Goal: Information Seeking & Learning: Find specific page/section

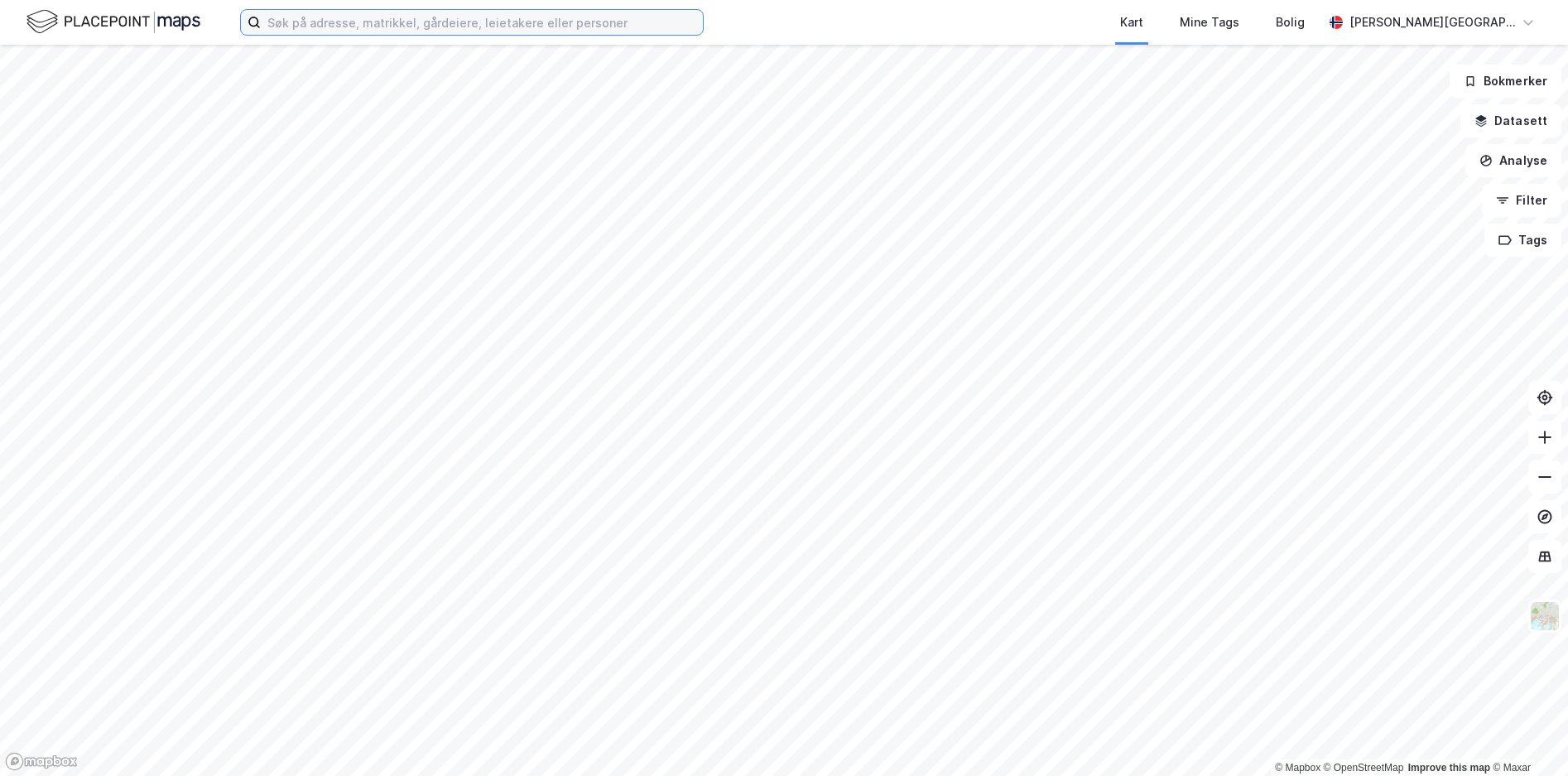
click at [453, 27] on input at bounding box center [482, 22] width 442 height 25
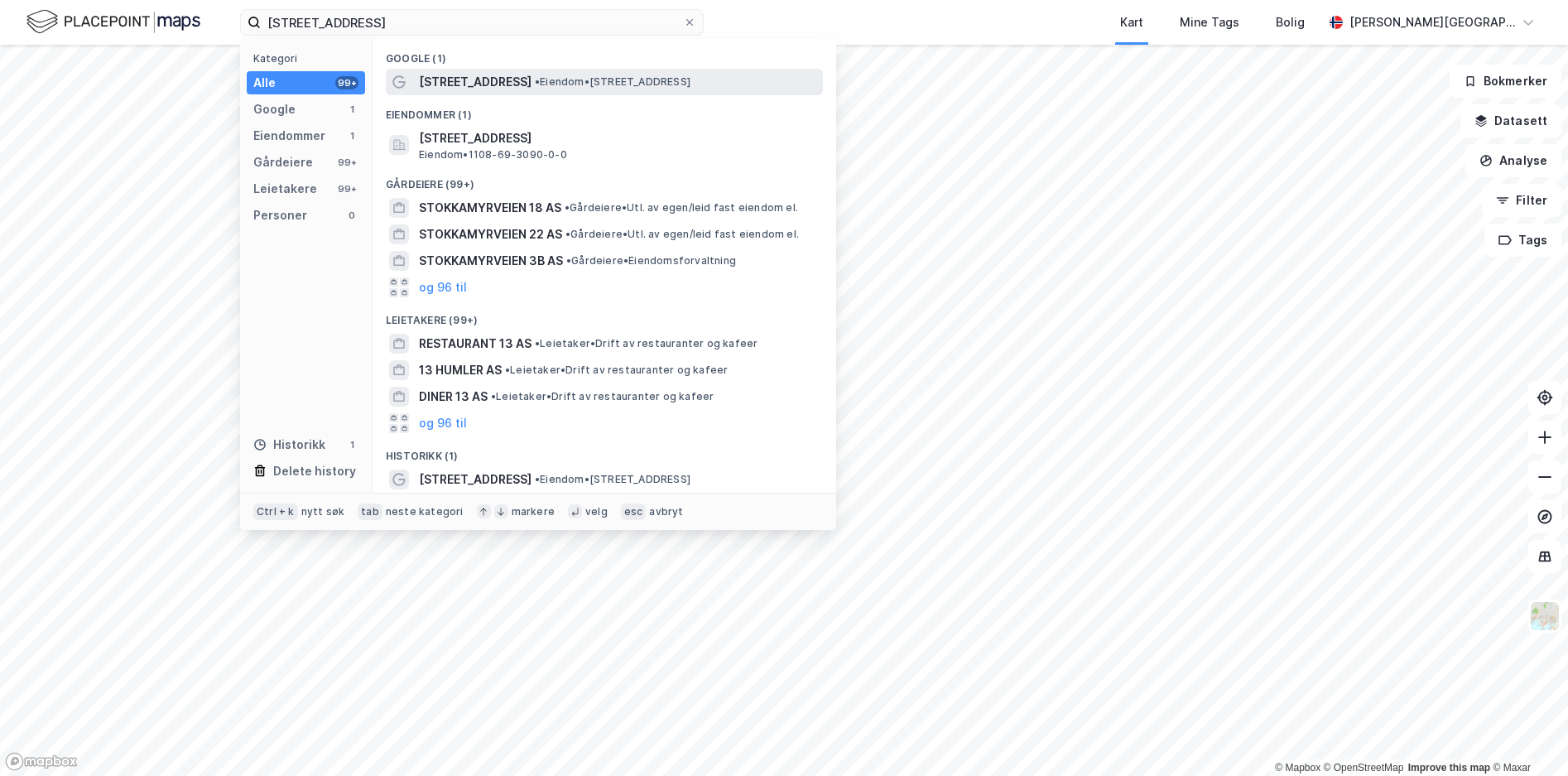
click at [495, 79] on span "[STREET_ADDRESS]" at bounding box center [475, 82] width 113 height 20
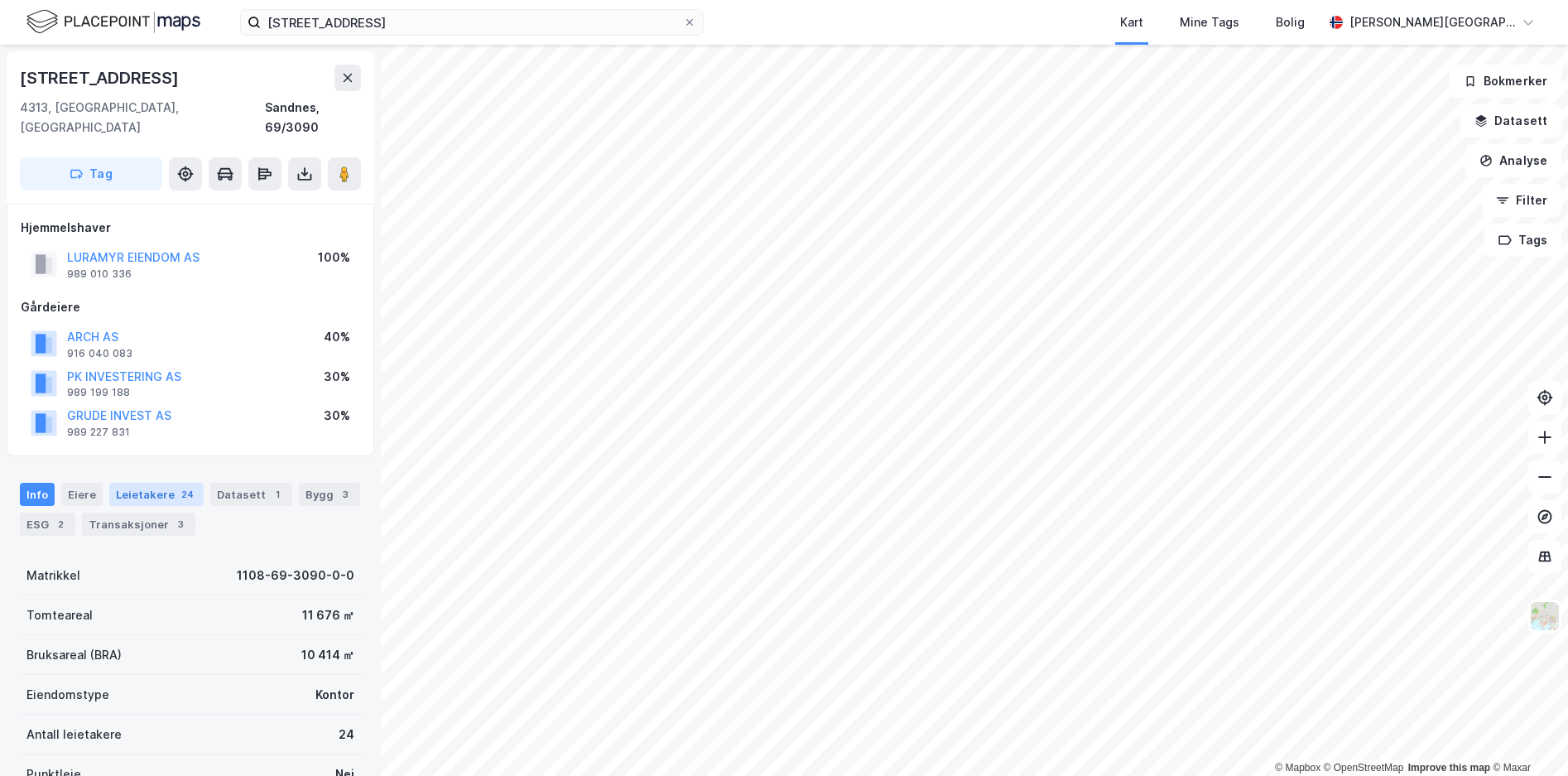
click at [155, 483] on div "Leietakere 24" at bounding box center [157, 494] width 95 height 23
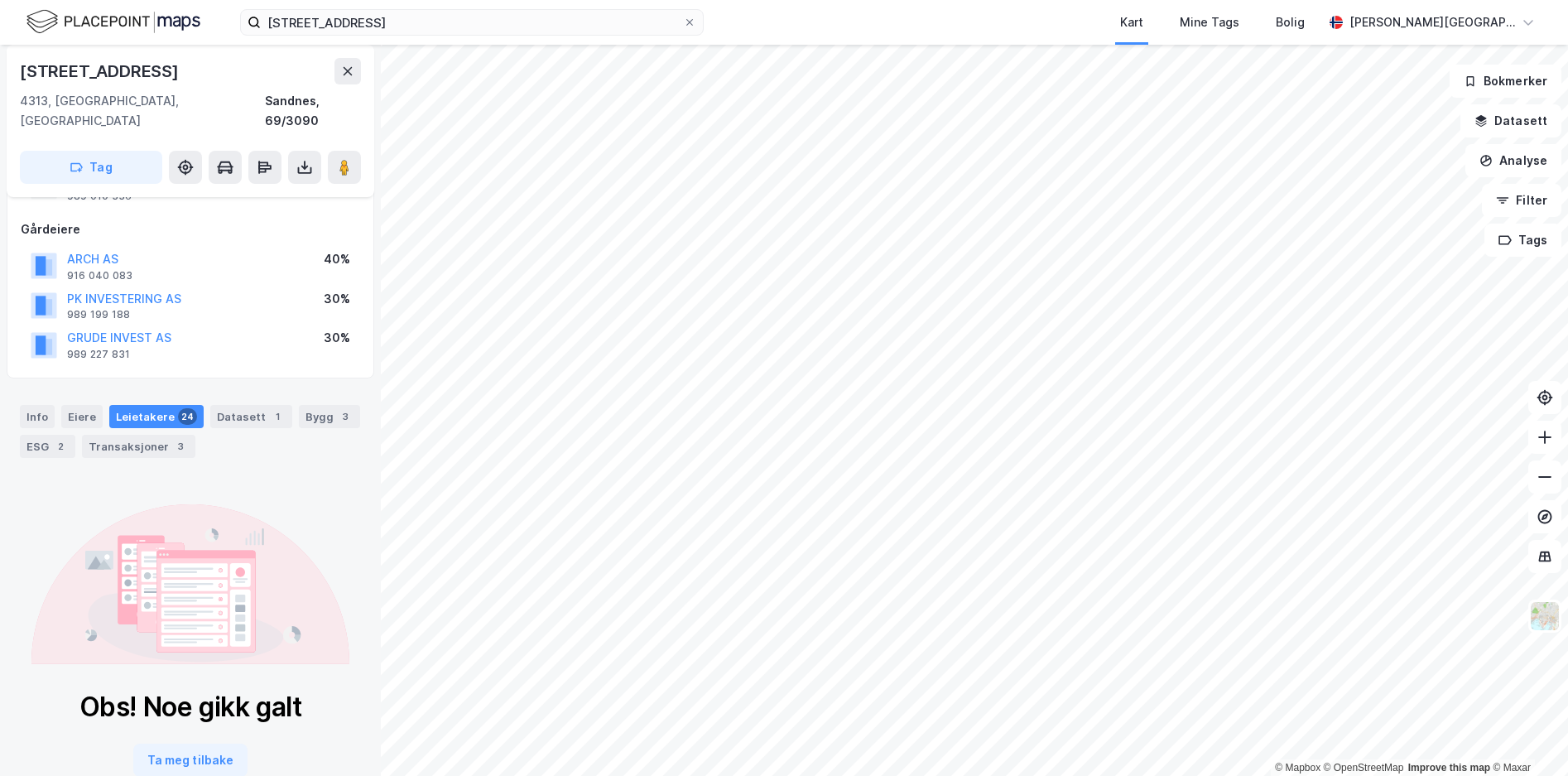
scroll to position [105, 0]
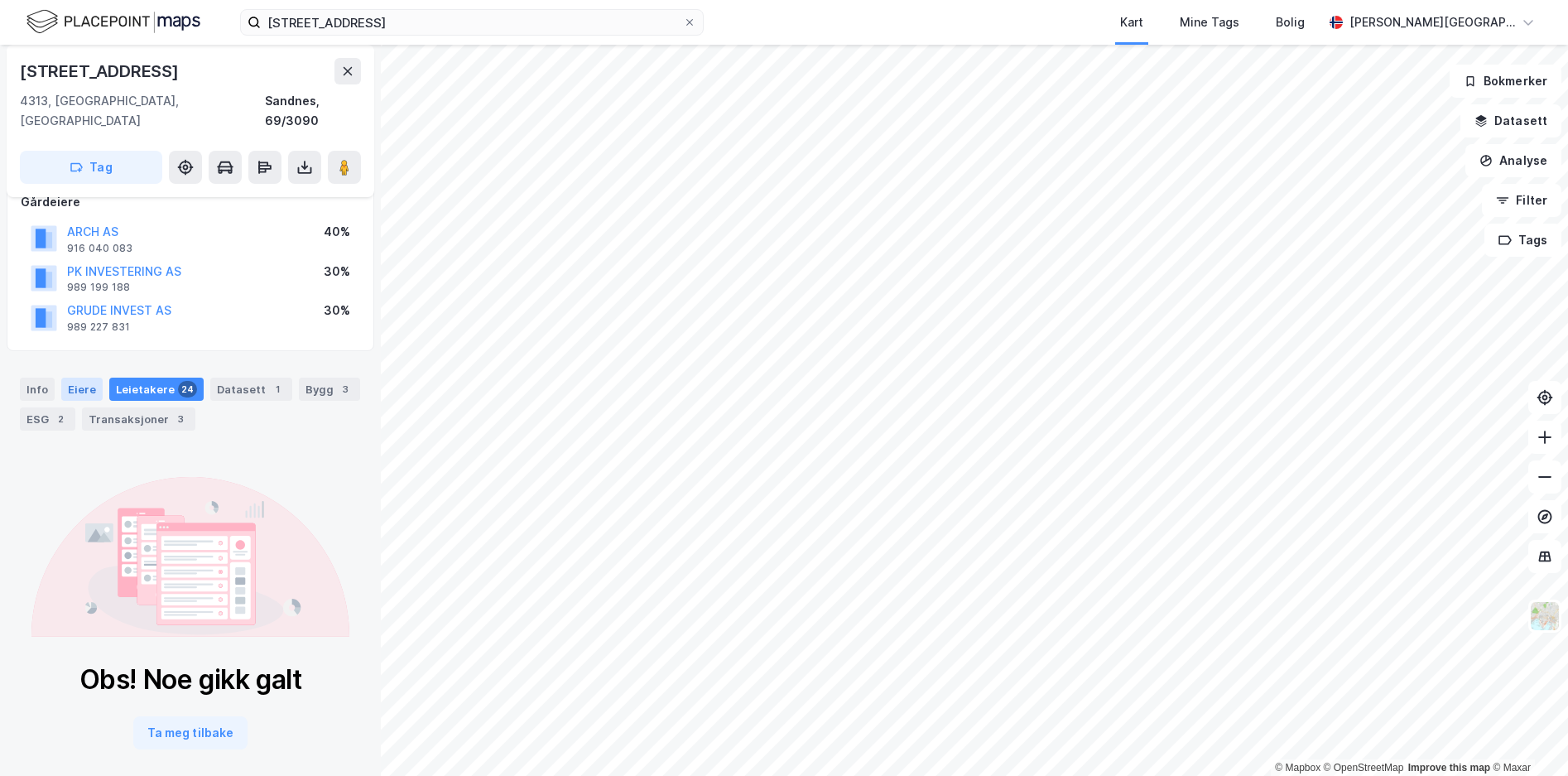
click at [61, 378] on div "Eiere" at bounding box center [82, 389] width 41 height 23
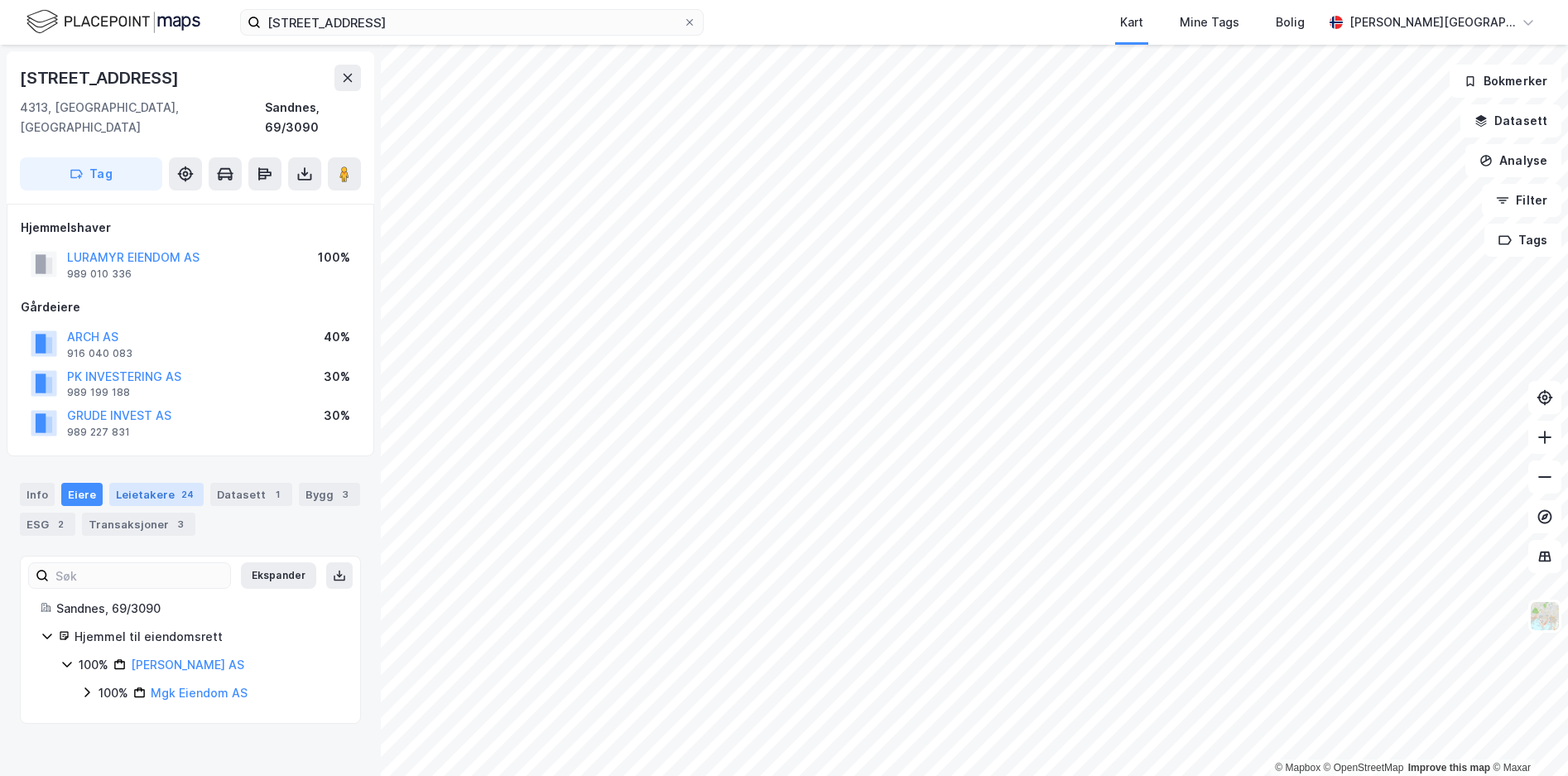
click at [162, 484] on div "Leietakere 24" at bounding box center [157, 494] width 95 height 23
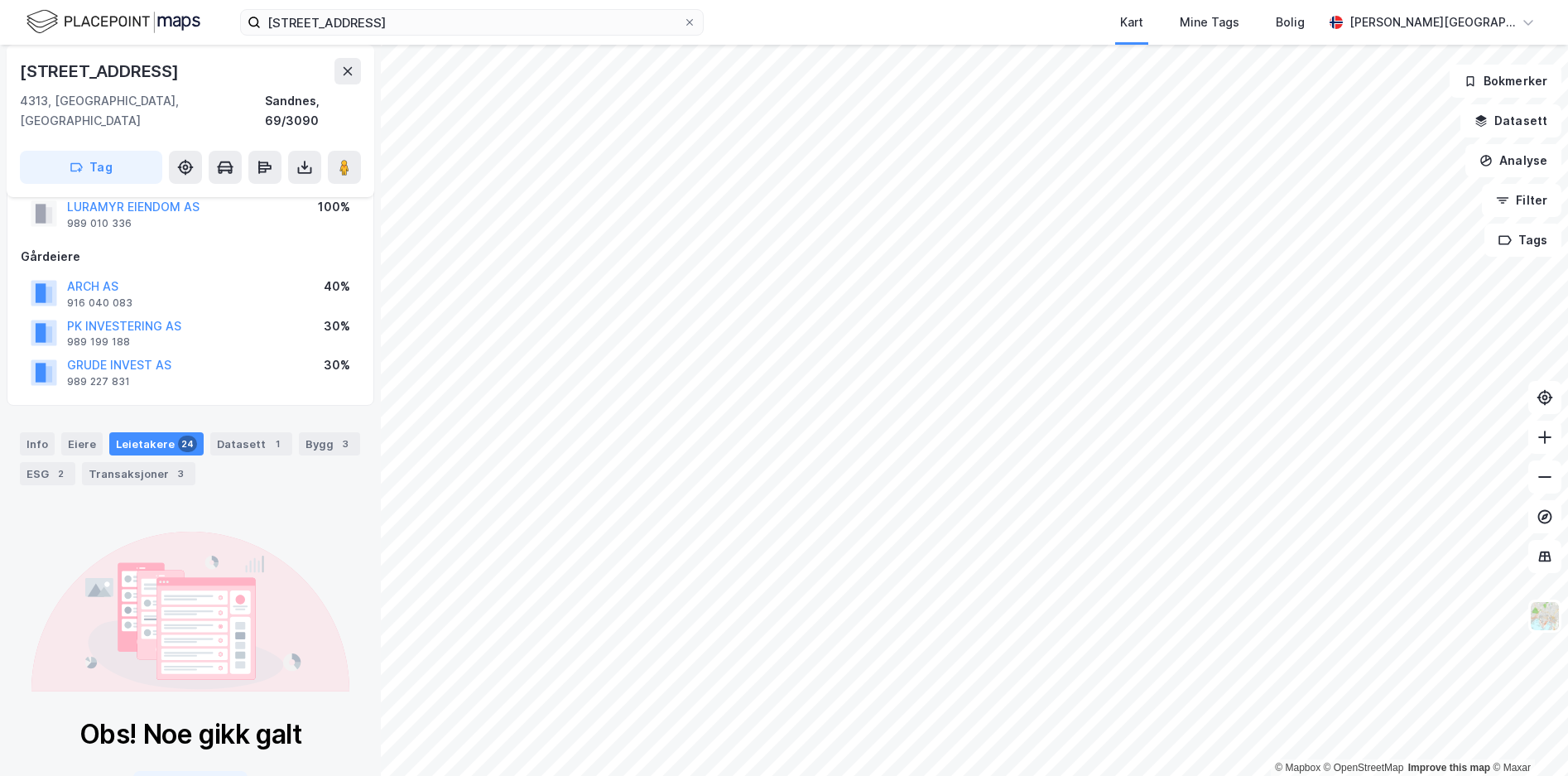
scroll to position [105, 0]
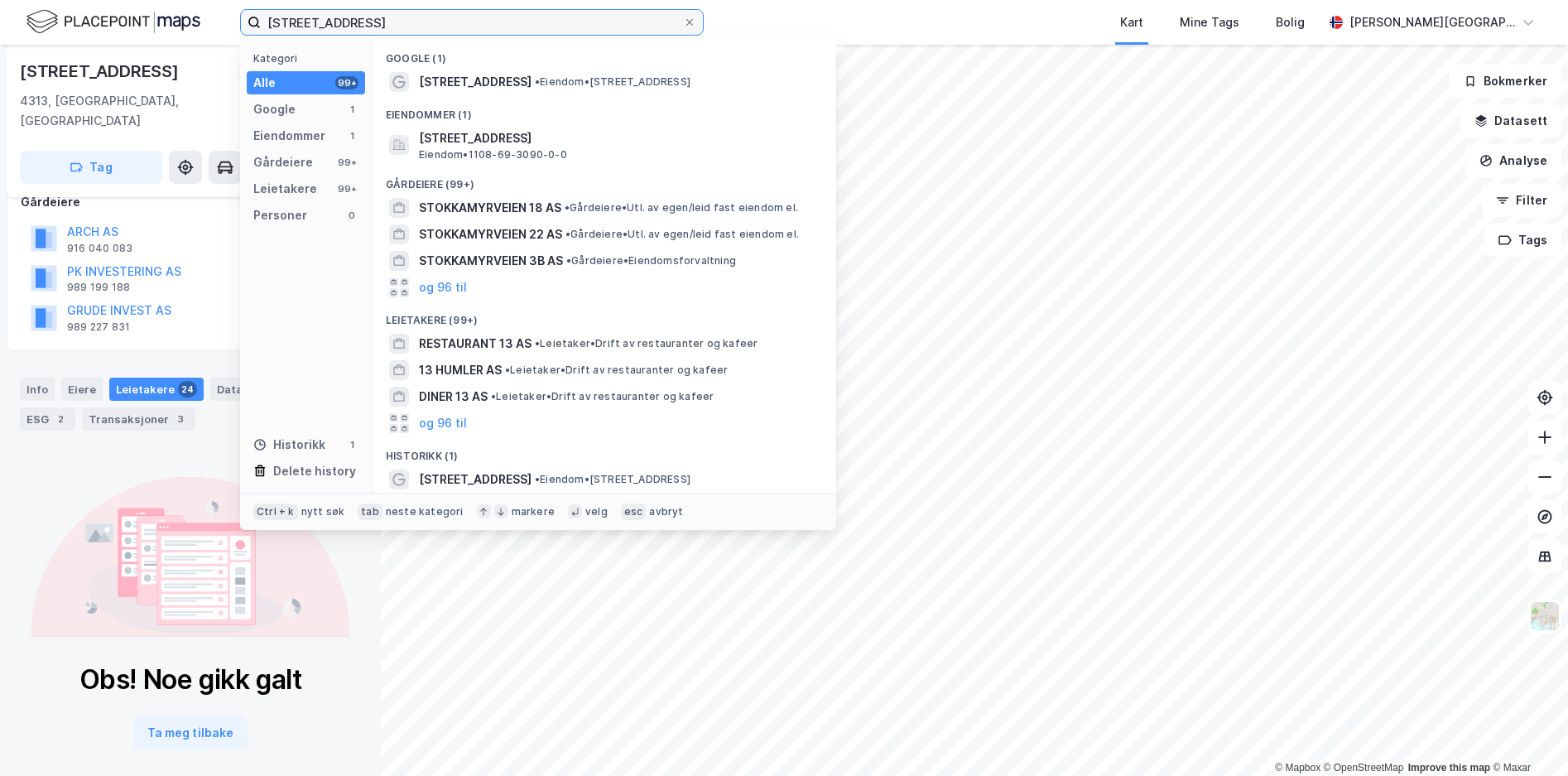
drag, startPoint x: 425, startPoint y: 24, endPoint x: 216, endPoint y: 29, distance: 209.1
click at [216, 29] on div "[STREET_ADDRESS] Kategori Alle 99+ Google 1 Eiendommer 1 Gårdeiere 99+ Leietake…" at bounding box center [784, 22] width 1568 height 45
click at [156, 378] on div "Leietakere 24" at bounding box center [157, 389] width 95 height 23
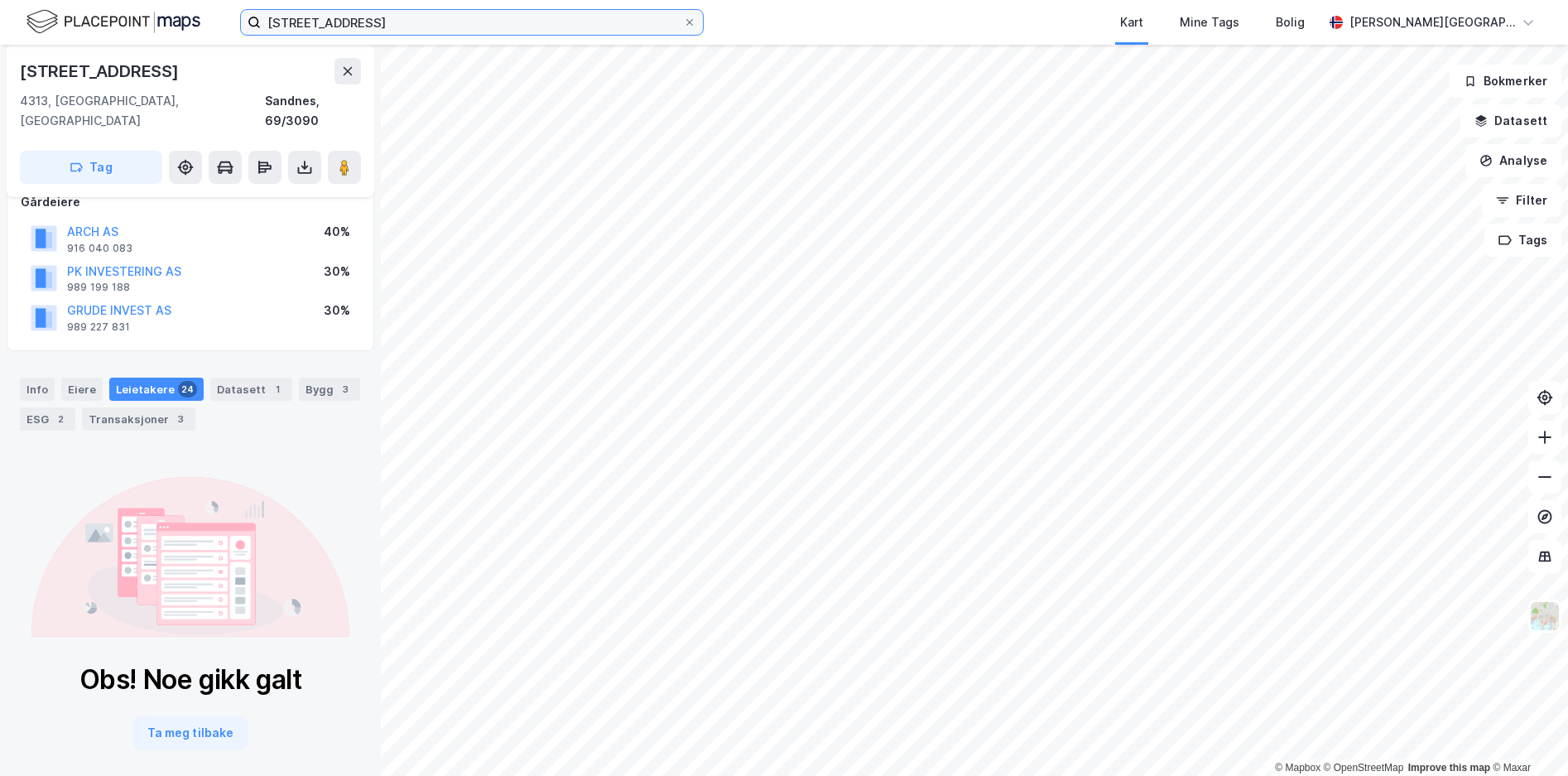
click at [317, 31] on input "[STREET_ADDRESS]" at bounding box center [471, 22] width 422 height 25
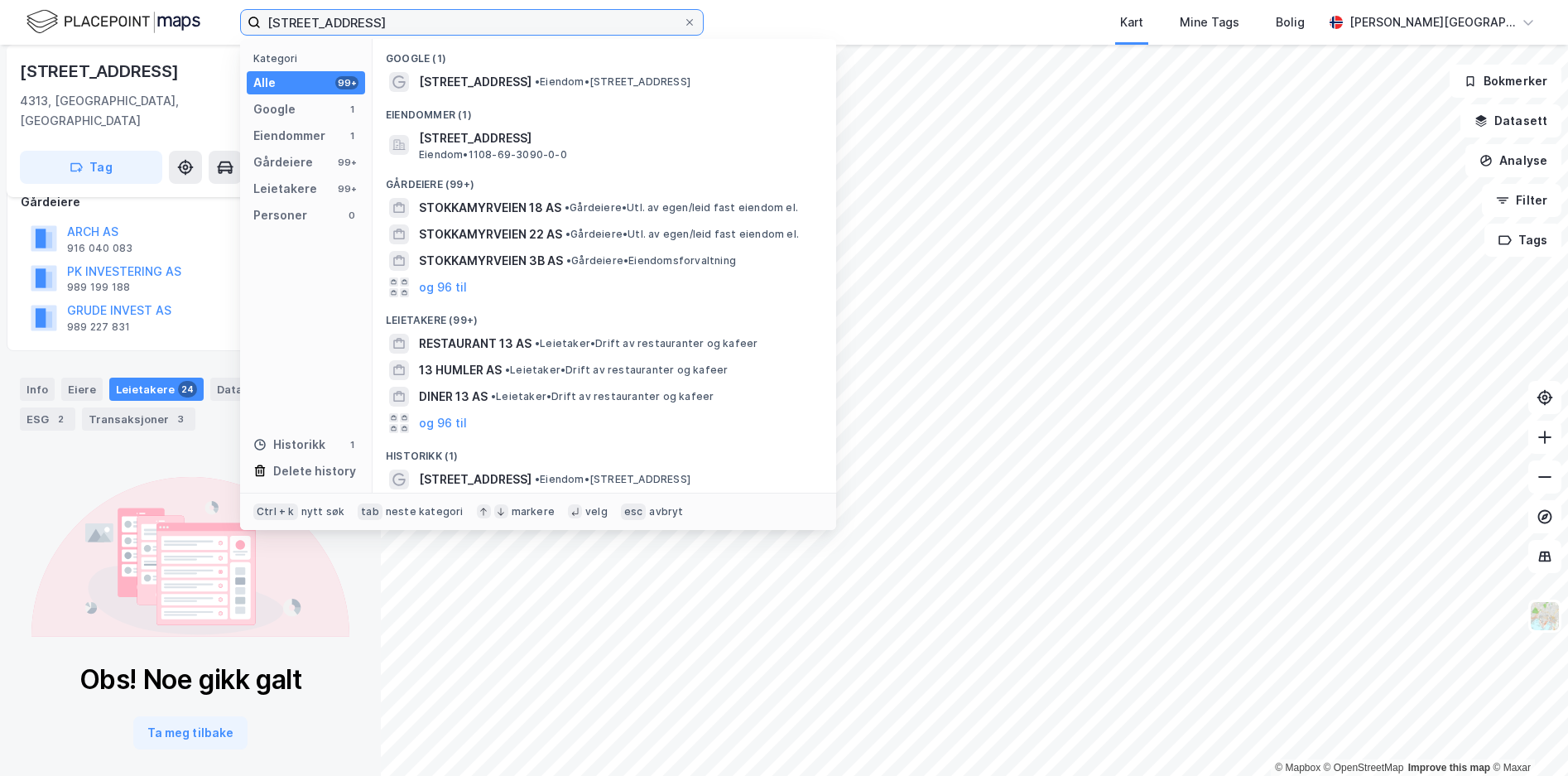
click at [317, 31] on input "[STREET_ADDRESS]" at bounding box center [471, 22] width 422 height 25
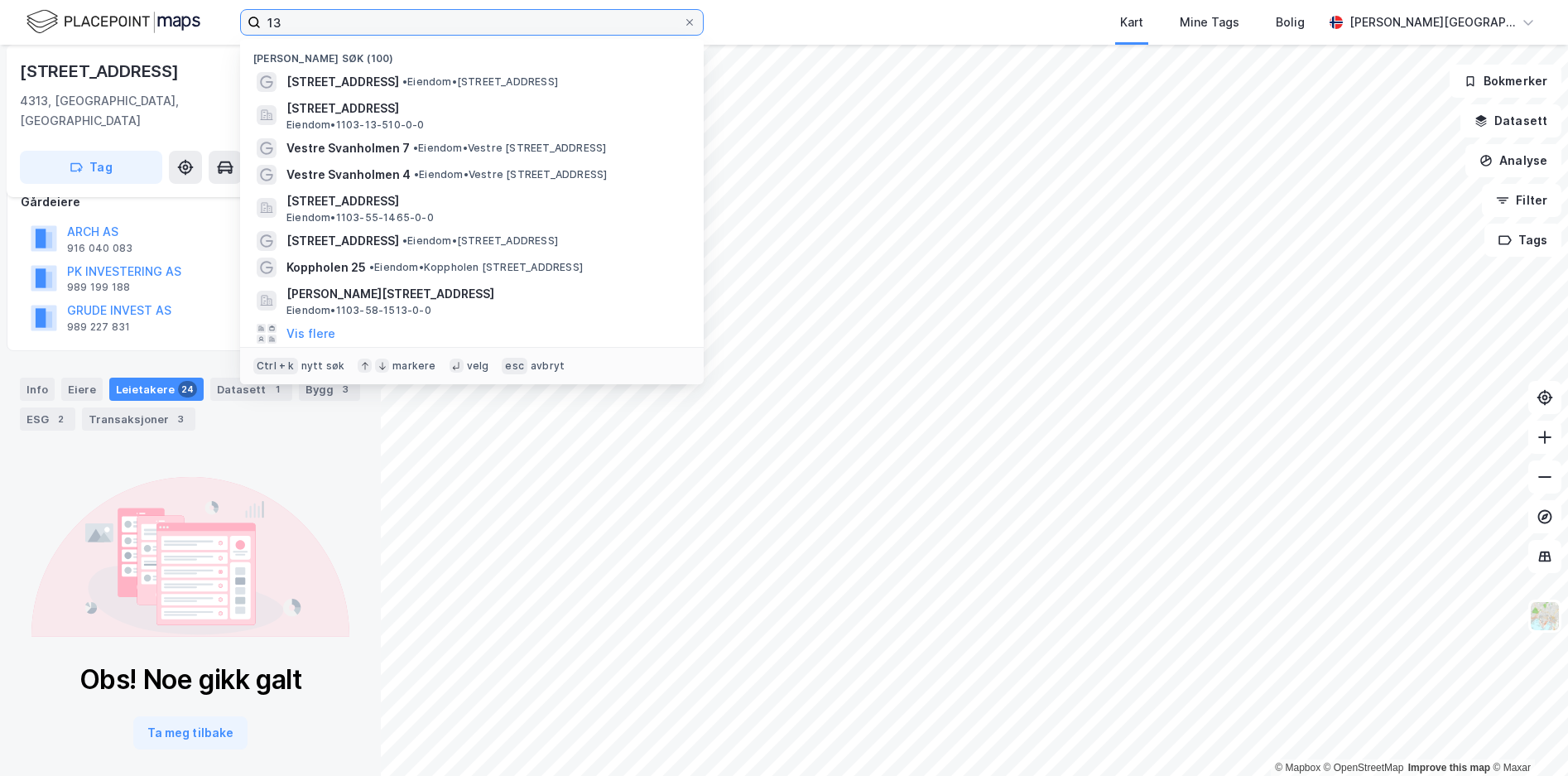
type input "3"
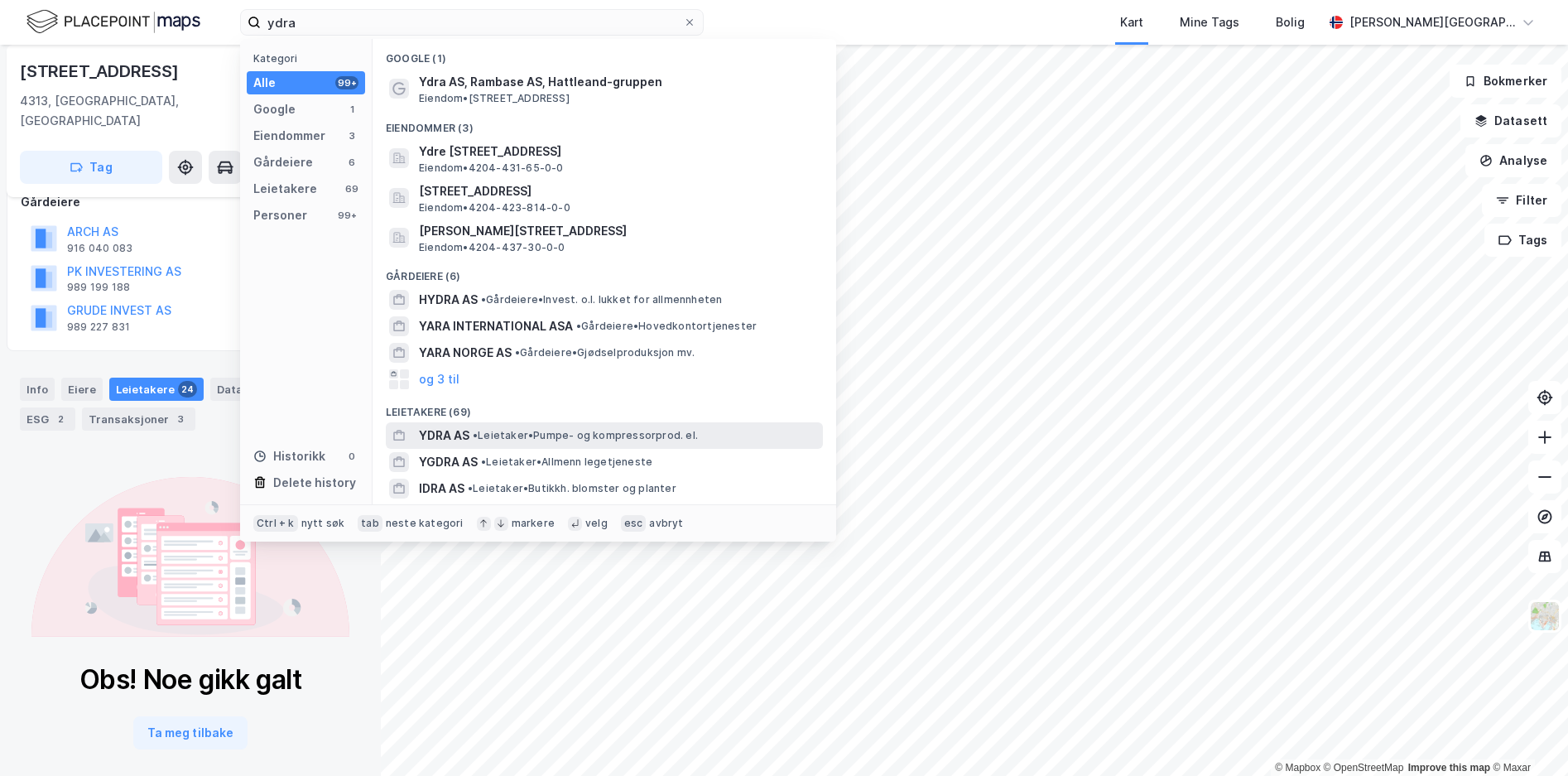
click at [489, 436] on span "• Leietaker • Pumpe- og kompressorprod. el." at bounding box center [586, 435] width 225 height 13
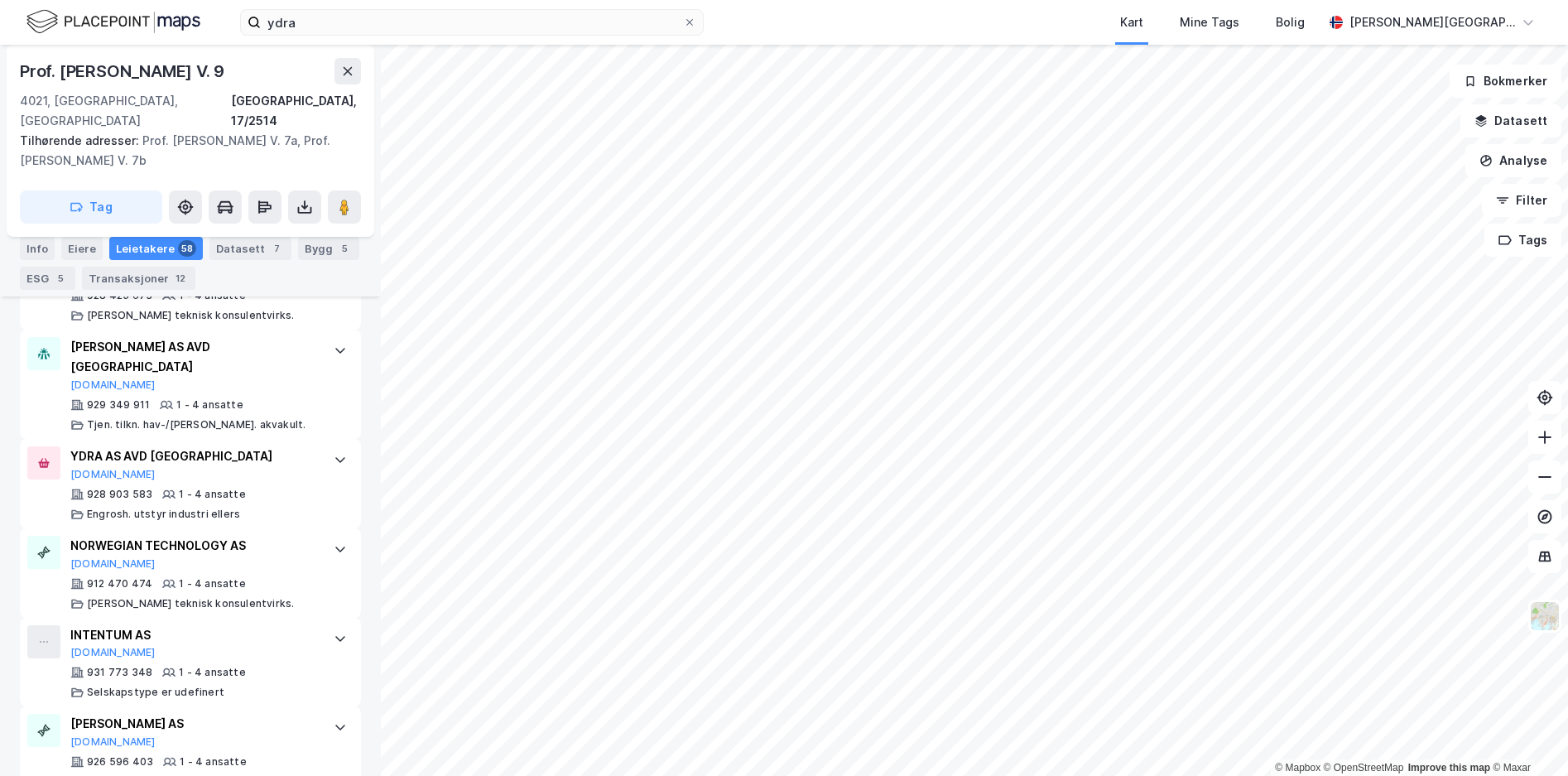
scroll to position [3512, 0]
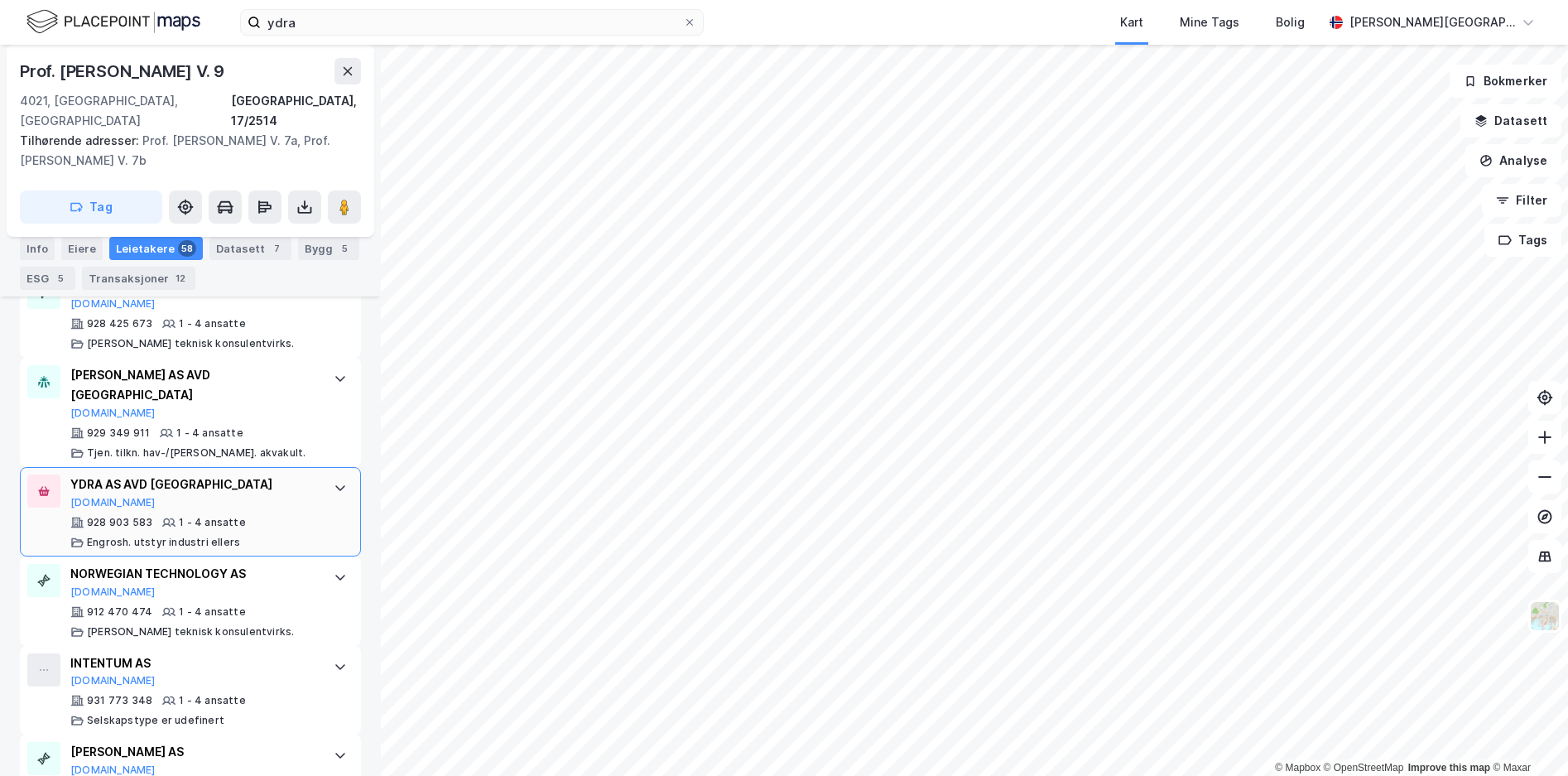
click at [287, 475] on div "YDRA AS AVD STAVANGER [DOMAIN_NAME]" at bounding box center [194, 492] width 247 height 34
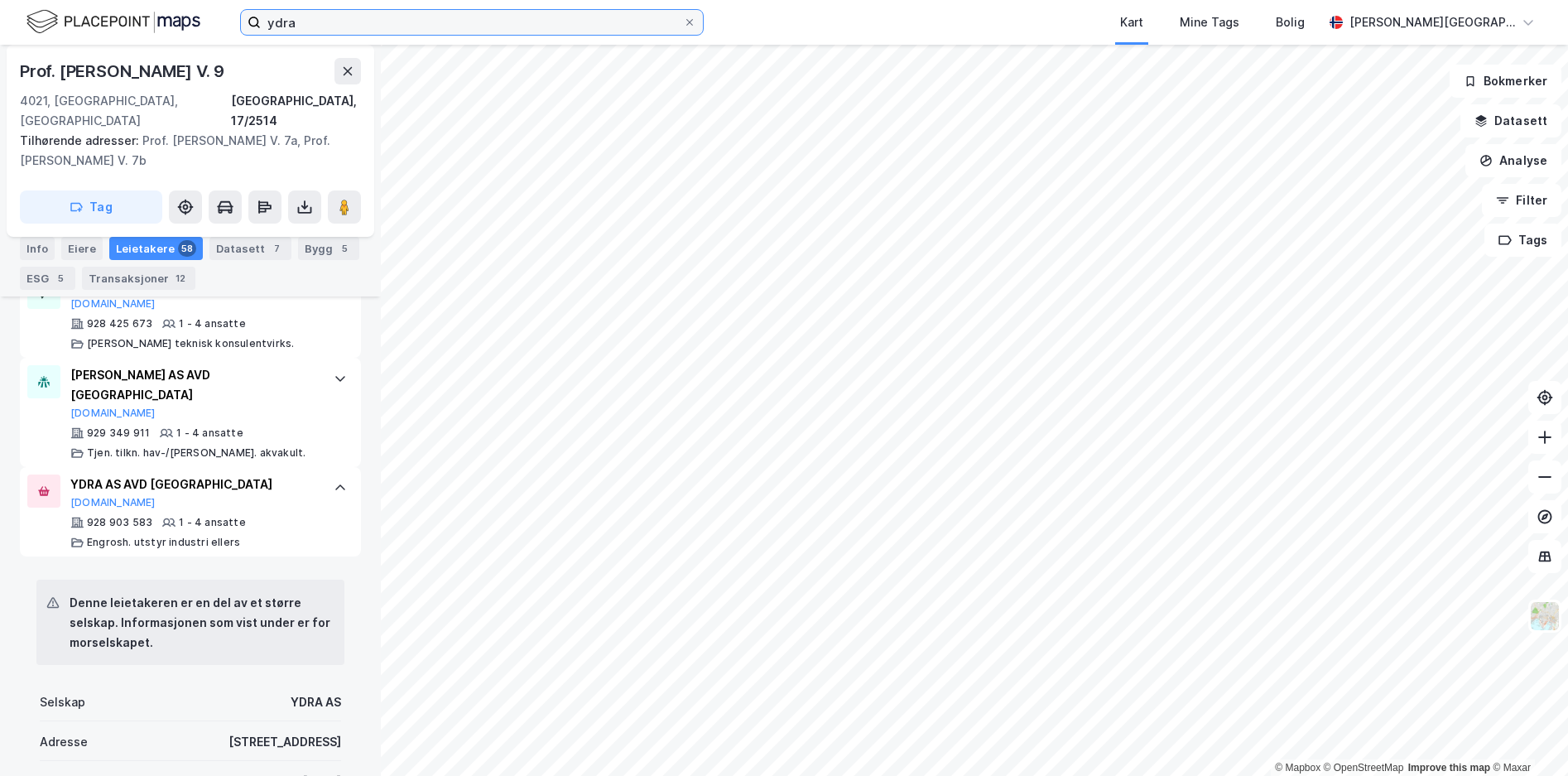
drag, startPoint x: 341, startPoint y: 18, endPoint x: 109, endPoint y: 30, distance: 232.3
click at [145, 28] on div "ydra Kart Mine Tags Bolig [PERSON_NAME][GEOGRAPHIC_DATA]" at bounding box center [784, 22] width 1568 height 45
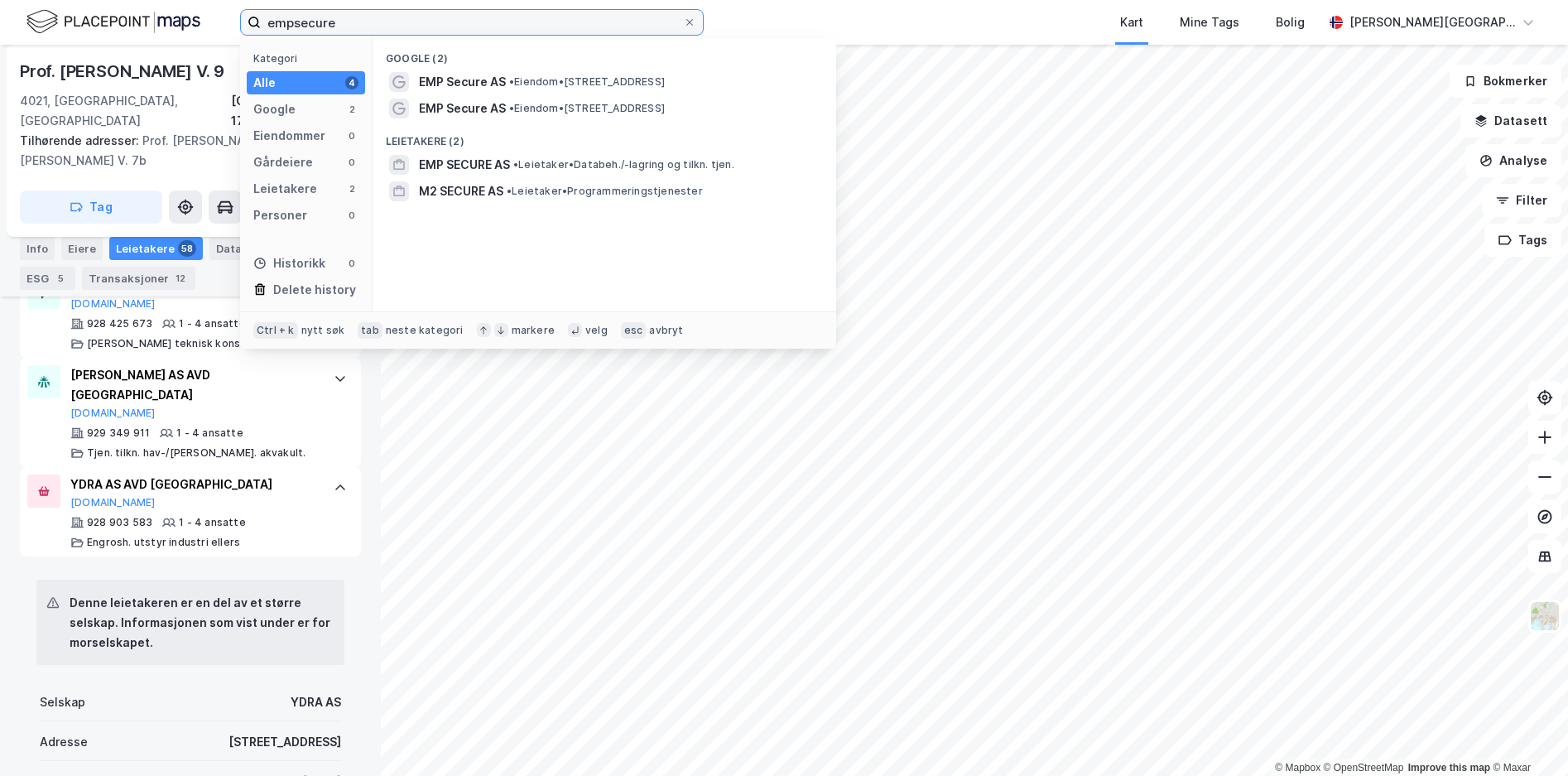
click at [292, 22] on input "empsecure" at bounding box center [471, 22] width 422 height 25
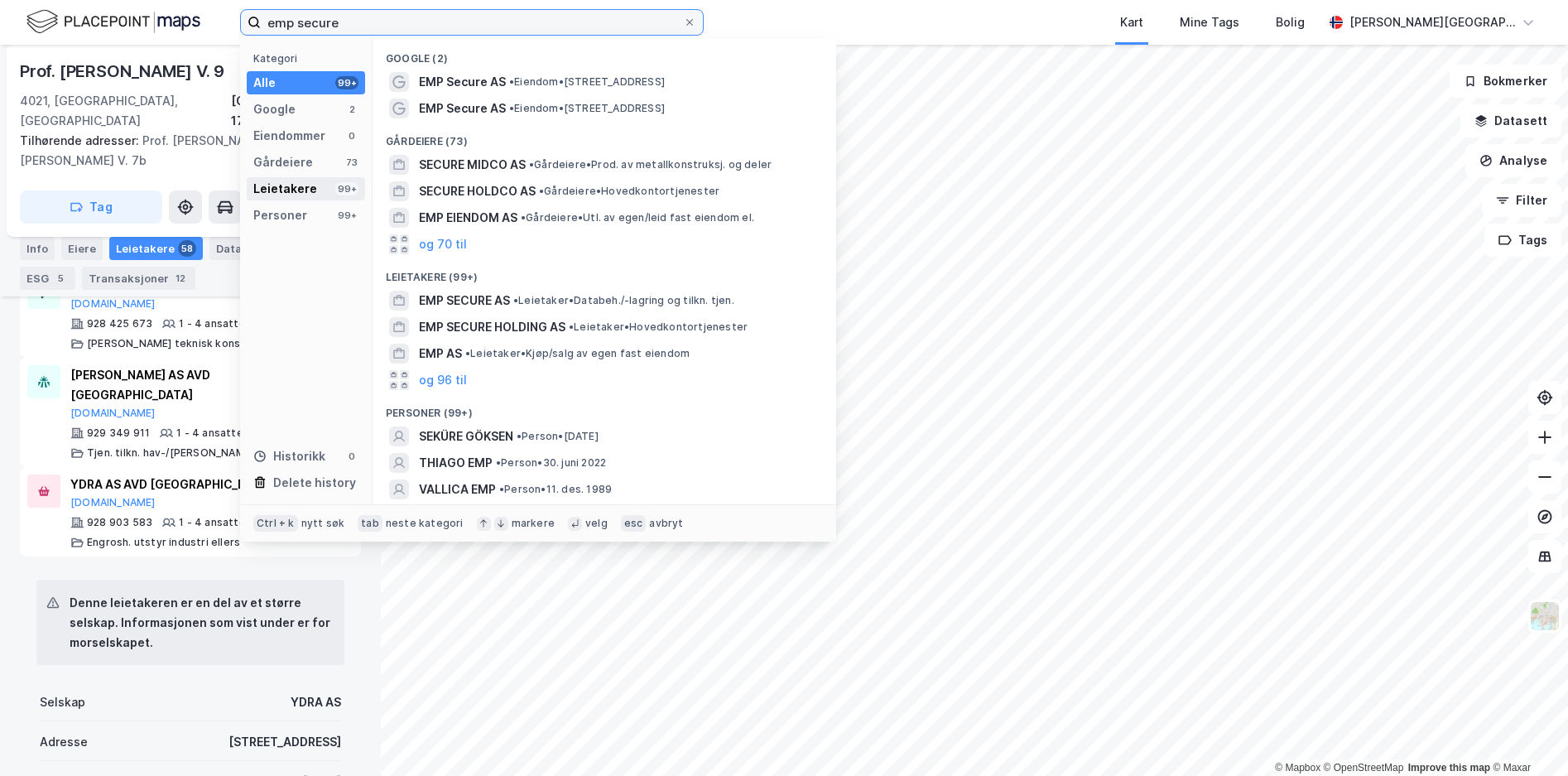
type input "emp secure"
click at [315, 185] on div "Leietakere 99+" at bounding box center [306, 188] width 119 height 23
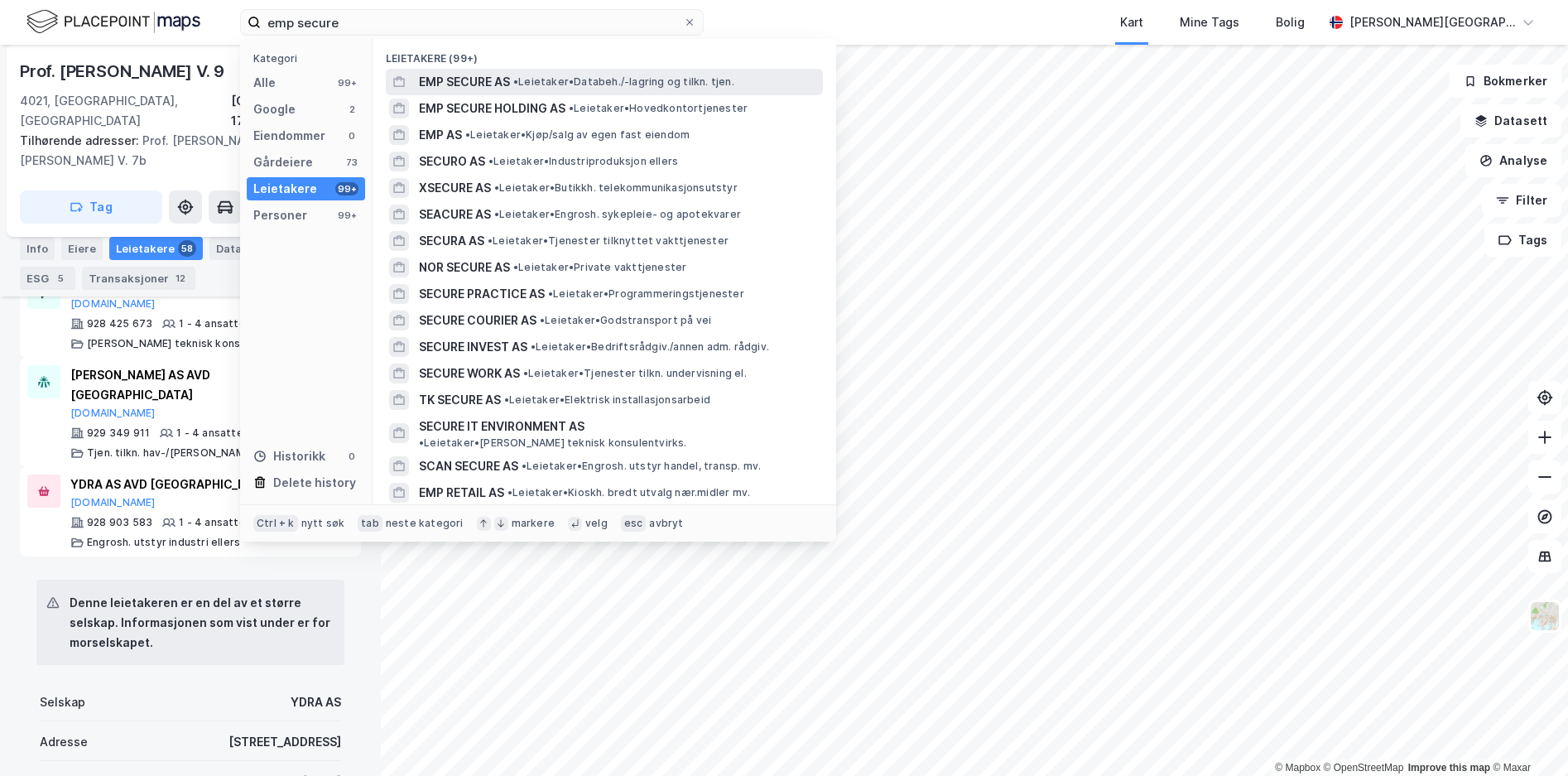
click at [607, 77] on span "• Leietaker • Databeh./-lagring og tilkn. tjen." at bounding box center [624, 82] width 221 height 13
